Goal: Use online tool/utility: Utilize a website feature to perform a specific function

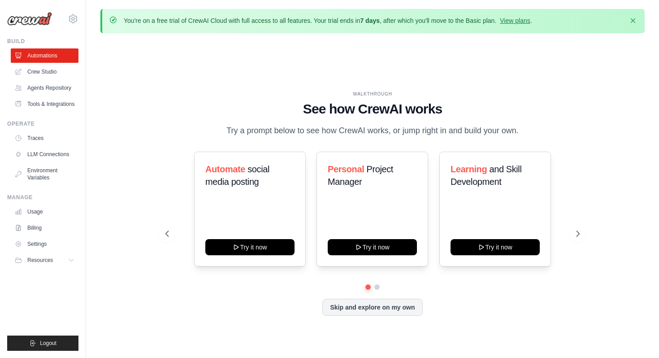
drag, startPoint x: 165, startPoint y: 21, endPoint x: 312, endPoint y: 25, distance: 147.2
click at [312, 25] on div "You're on a free trial of CrewAI Cloud with full access to all features. Your t…" at bounding box center [328, 21] width 409 height 10
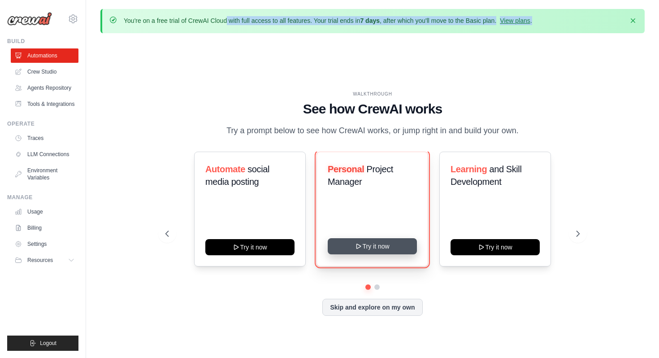
click at [382, 245] on button "Try it now" at bounding box center [372, 246] width 89 height 16
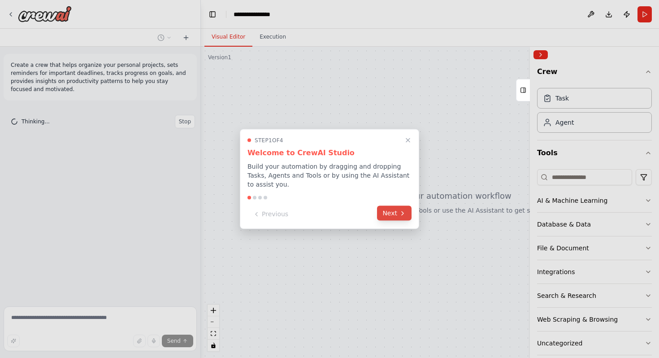
click at [393, 212] on button "Next" at bounding box center [394, 213] width 35 height 15
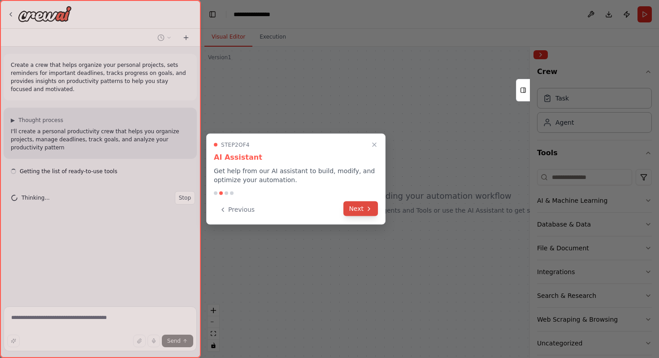
click at [365, 206] on button "Next" at bounding box center [361, 208] width 35 height 15
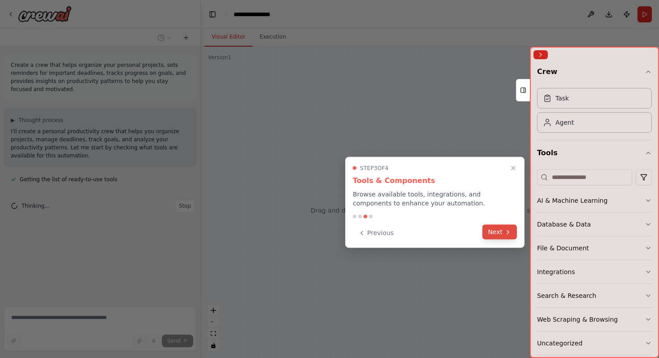
click at [493, 236] on button "Next" at bounding box center [500, 232] width 35 height 15
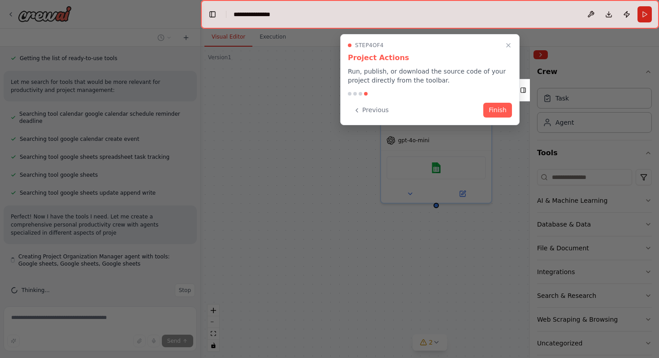
scroll to position [129, 0]
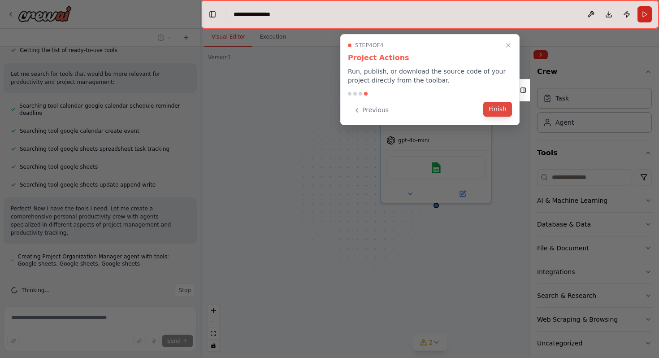
click at [495, 106] on button "Finish" at bounding box center [498, 109] width 29 height 15
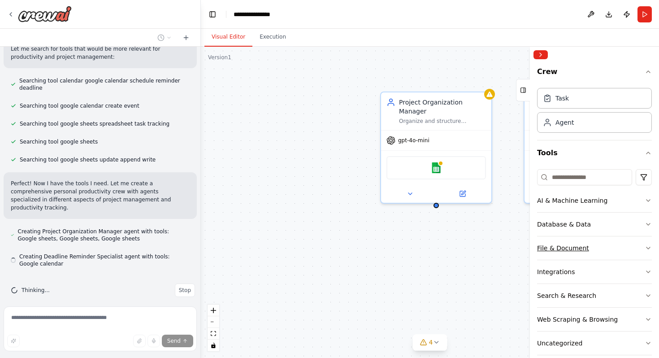
scroll to position [12, 0]
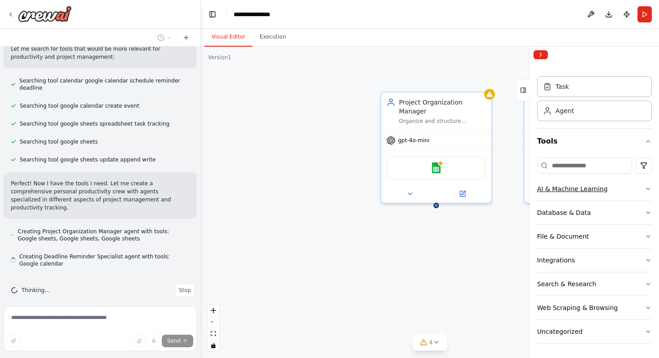
click at [607, 182] on button "AI & Machine Learning" at bounding box center [594, 188] width 115 height 23
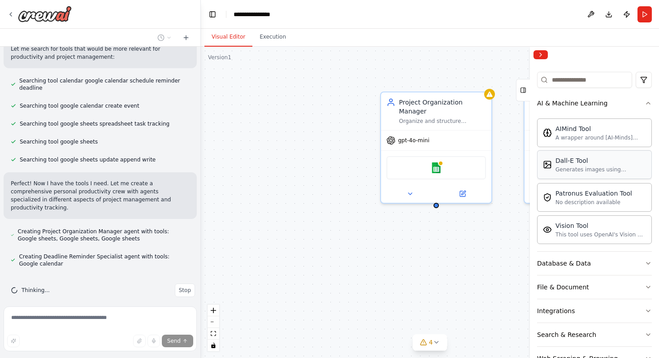
scroll to position [105, 0]
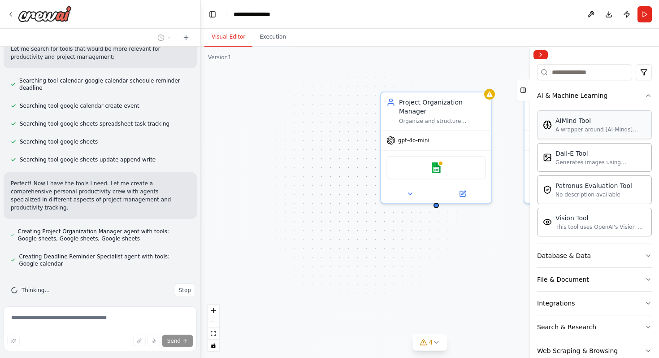
click at [637, 110] on div "AIMind Tool A wrapper around [AI-Minds](https://mindsdb.com/minds). Useful for …" at bounding box center [594, 124] width 115 height 29
click at [613, 254] on button "Database & Data" at bounding box center [594, 255] width 115 height 23
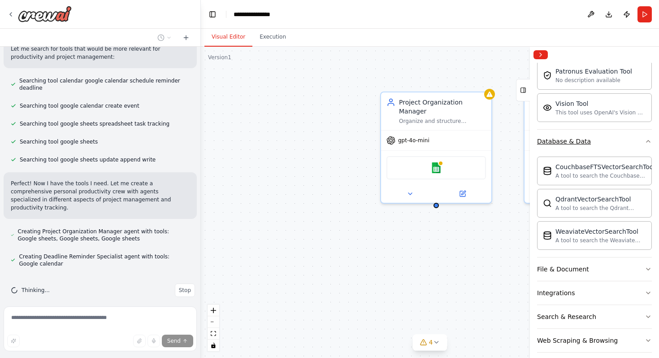
scroll to position [252, 0]
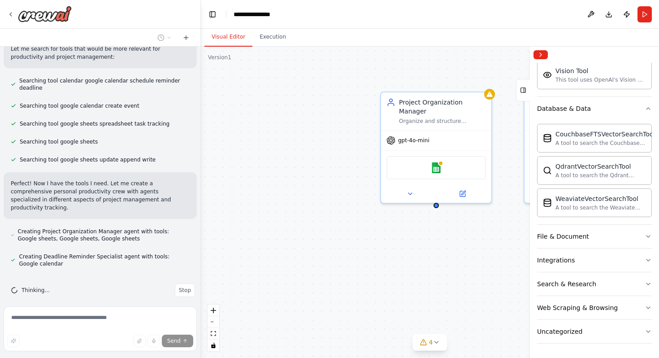
click at [354, 106] on div "Project Organization Manager Organize and structure personal projects by creati…" at bounding box center [430, 202] width 458 height 311
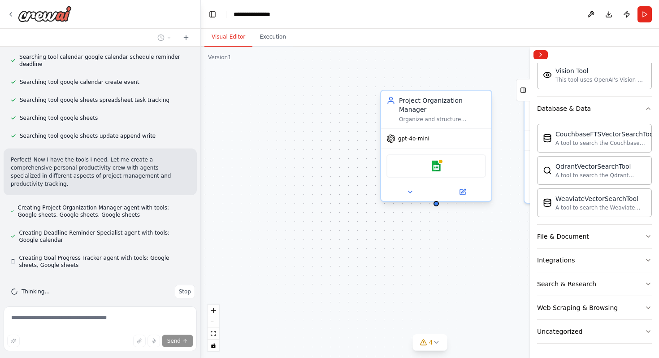
scroll to position [179, 0]
click at [484, 99] on div "Project Organization Manager" at bounding box center [442, 105] width 87 height 18
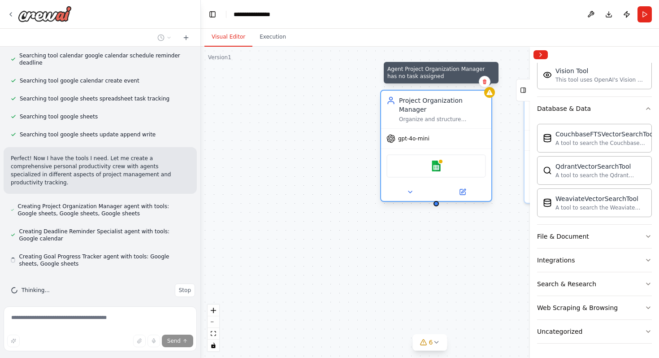
click at [491, 96] on icon at bounding box center [489, 92] width 7 height 7
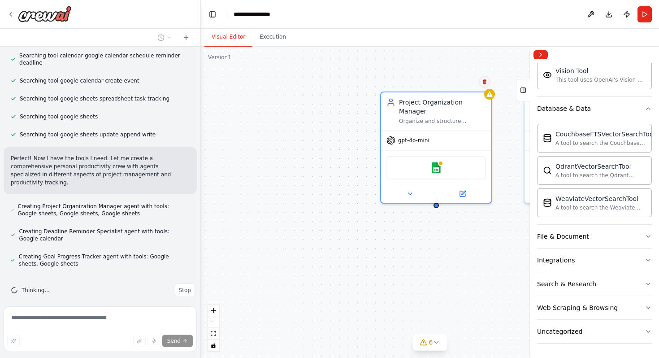
click at [486, 87] on button at bounding box center [485, 82] width 12 height 12
click at [485, 79] on icon at bounding box center [485, 81] width 4 height 5
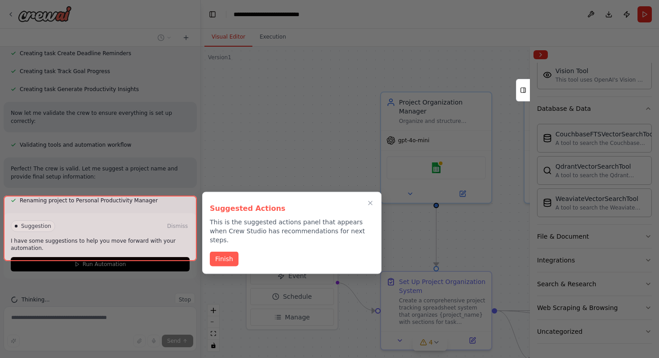
scroll to position [490, 0]
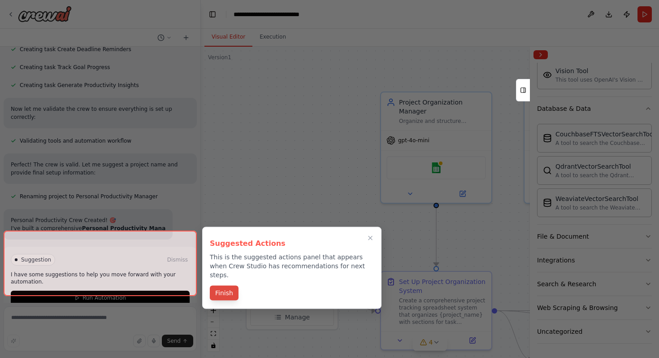
click at [227, 286] on button "Finish" at bounding box center [224, 293] width 29 height 15
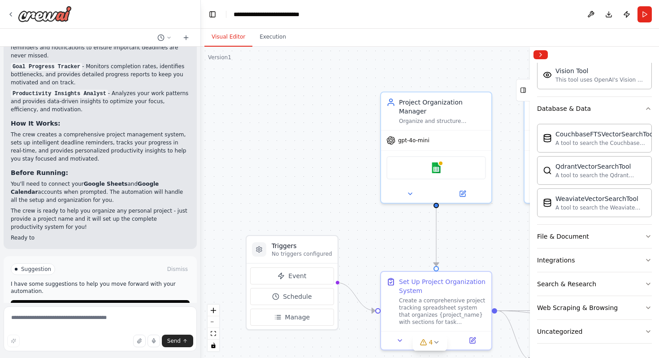
scroll to position [759, 0]
click at [100, 272] on div "Suggestion Dismiss I have some suggestions to help you move forward with your a…" at bounding box center [100, 287] width 179 height 51
click at [97, 302] on span "Run Automation" at bounding box center [105, 305] width 44 height 7
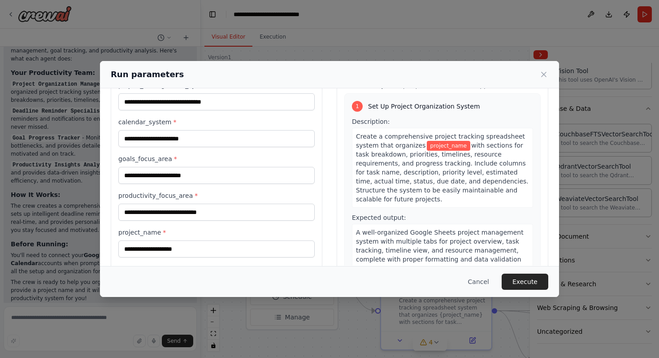
scroll to position [56, 0]
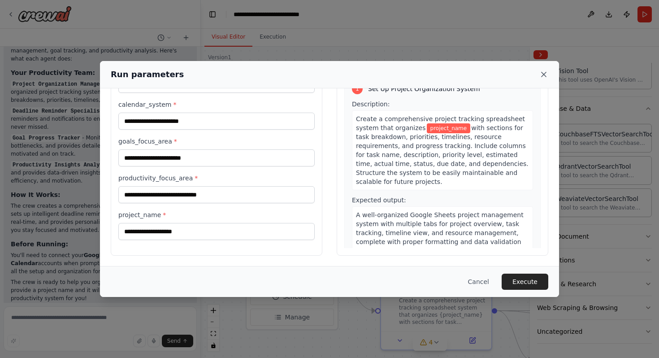
click at [546, 74] on icon at bounding box center [544, 74] width 9 height 9
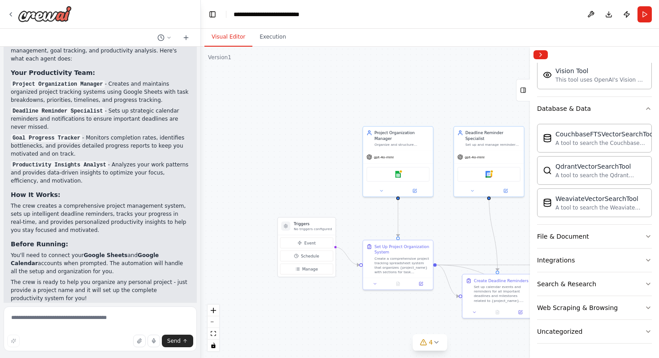
drag, startPoint x: 471, startPoint y: 235, endPoint x: 322, endPoint y: 235, distance: 148.9
click at [322, 235] on div ".deletable-edge-delete-btn { width: 20px; height: 20px; border: 0px solid #ffff…" at bounding box center [430, 202] width 458 height 311
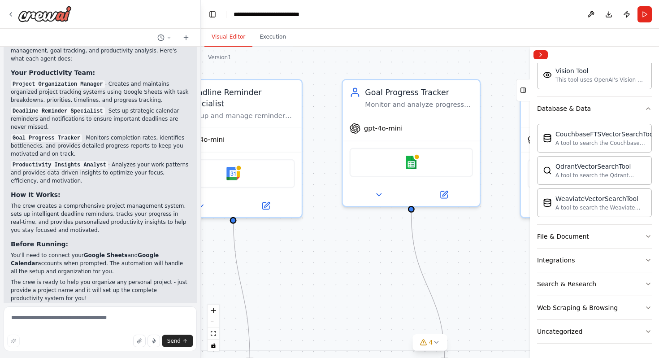
drag, startPoint x: 493, startPoint y: 235, endPoint x: 225, endPoint y: 247, distance: 268.0
click at [226, 247] on div ".deletable-edge-delete-btn { width: 20px; height: 20px; border: 0px solid #ffff…" at bounding box center [430, 202] width 458 height 311
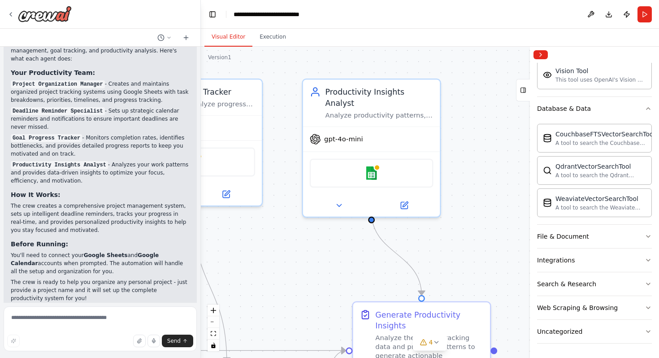
drag, startPoint x: 285, startPoint y: 261, endPoint x: 235, endPoint y: 231, distance: 58.3
click at [237, 231] on div ".deletable-edge-delete-btn { width: 20px; height: 20px; border: 0px solid #ffff…" at bounding box center [430, 202] width 458 height 311
